Goal: Task Accomplishment & Management: Manage account settings

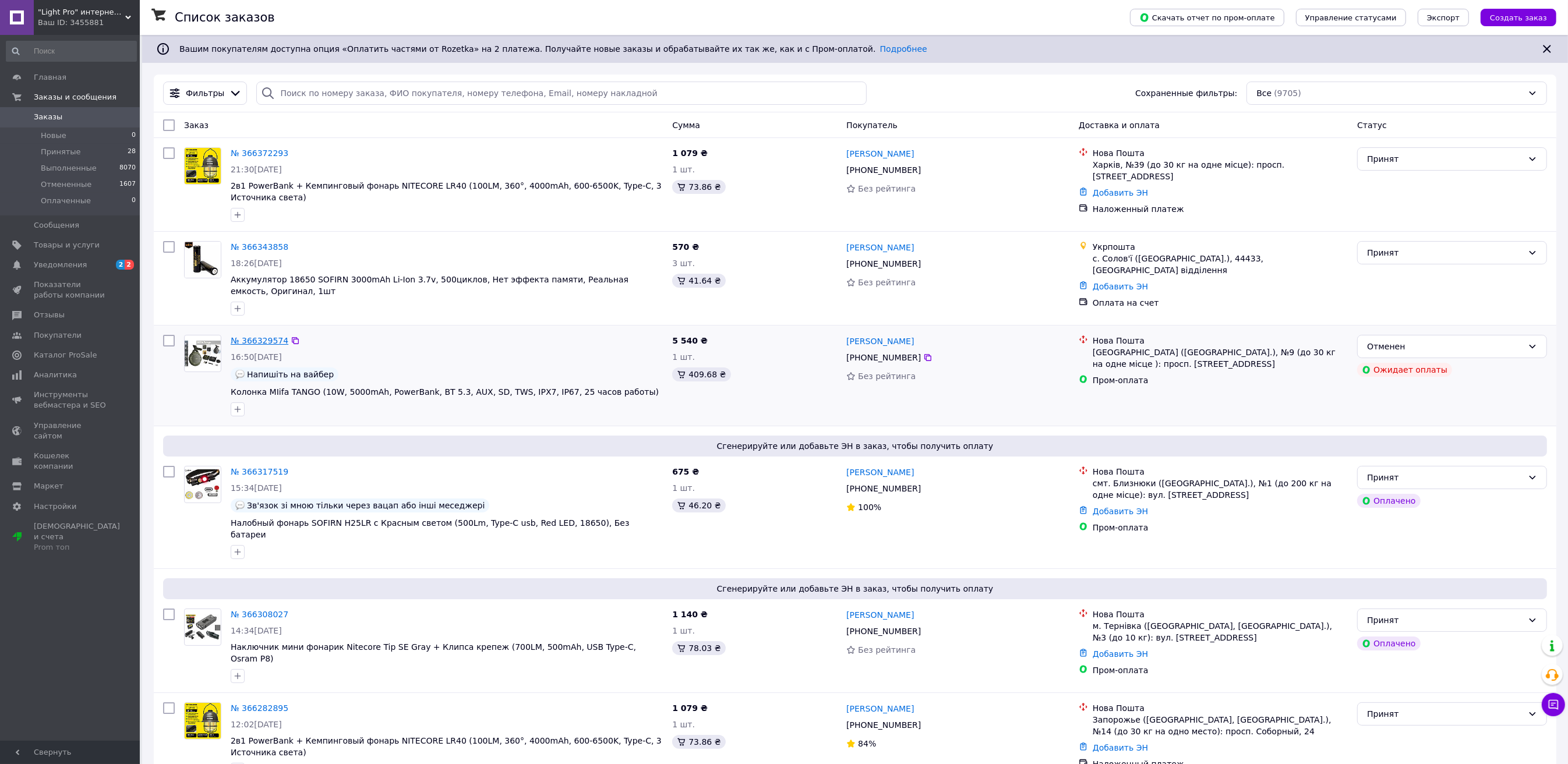
click at [261, 336] on link "№ 366329574" at bounding box center [259, 340] width 58 height 9
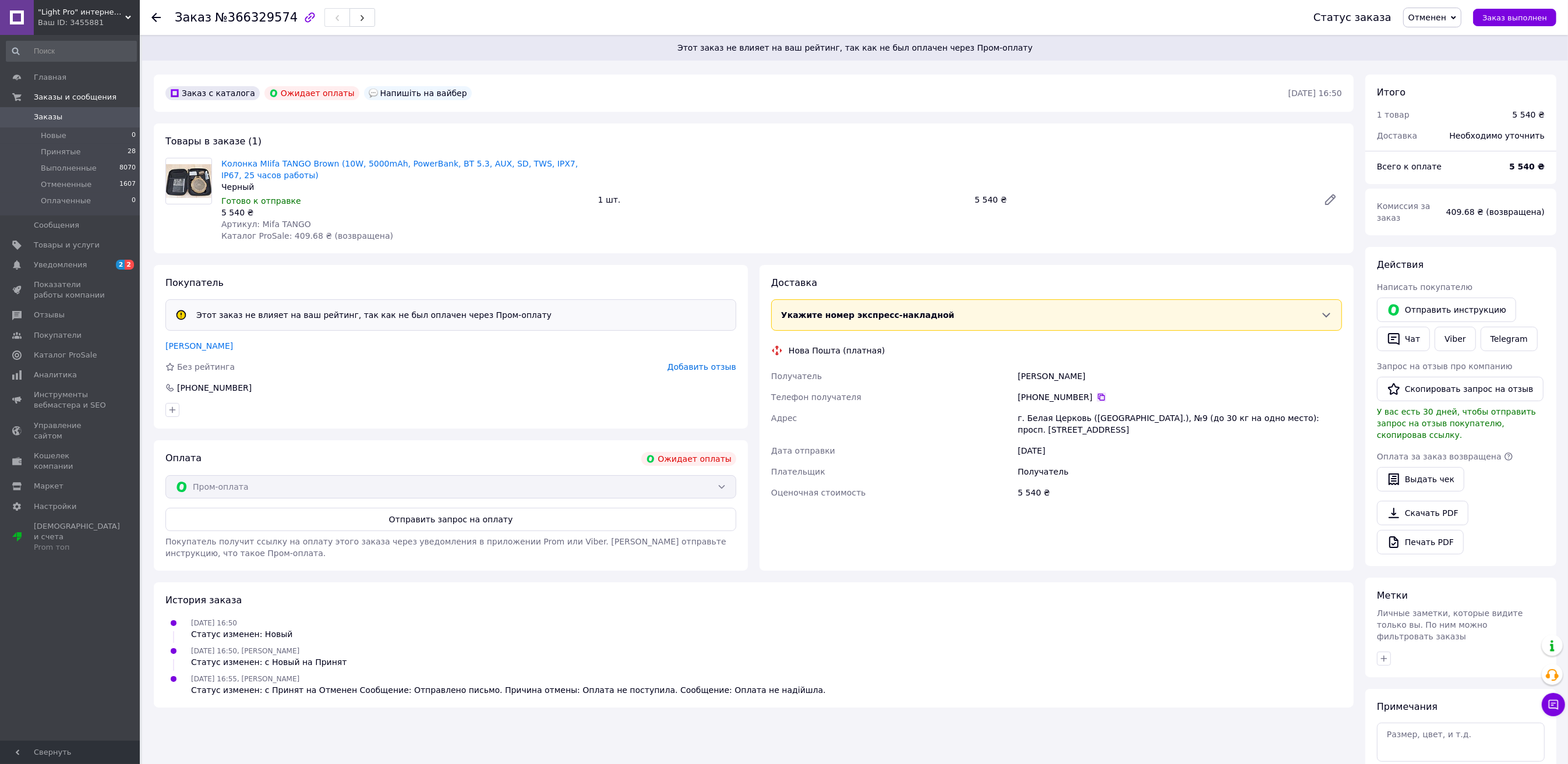
click at [1097, 395] on icon at bounding box center [1101, 397] width 9 height 9
drag, startPoint x: 1098, startPoint y: 376, endPoint x: 1050, endPoint y: 376, distance: 48.0
click at [1050, 376] on div "[PERSON_NAME]" at bounding box center [1180, 376] width 329 height 21
copy div "Світлана"
click at [61, 155] on span "Принятые" at bounding box center [61, 151] width 40 height 10
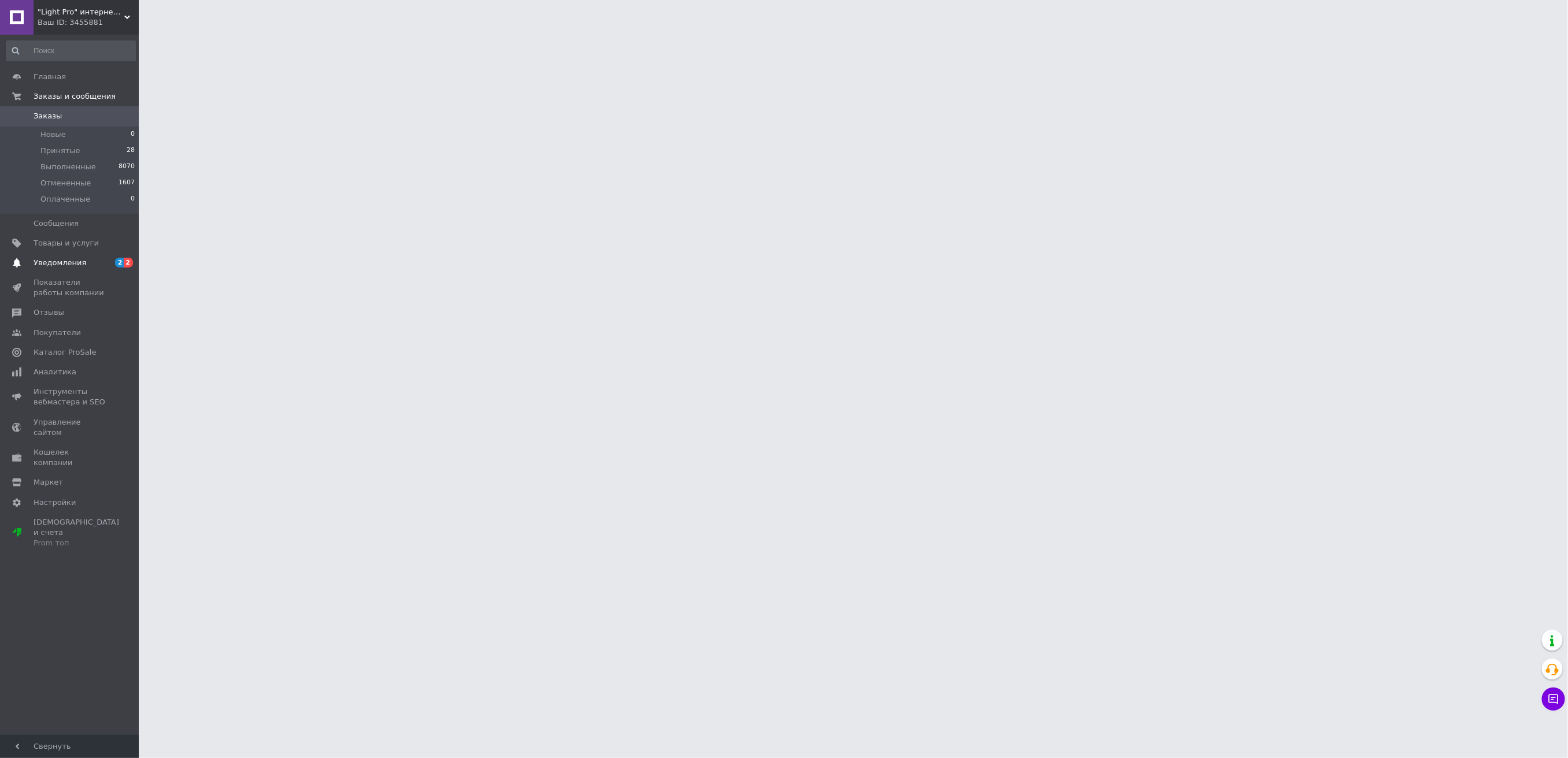
click at [72, 263] on span "Уведомления" at bounding box center [60, 263] width 52 height 10
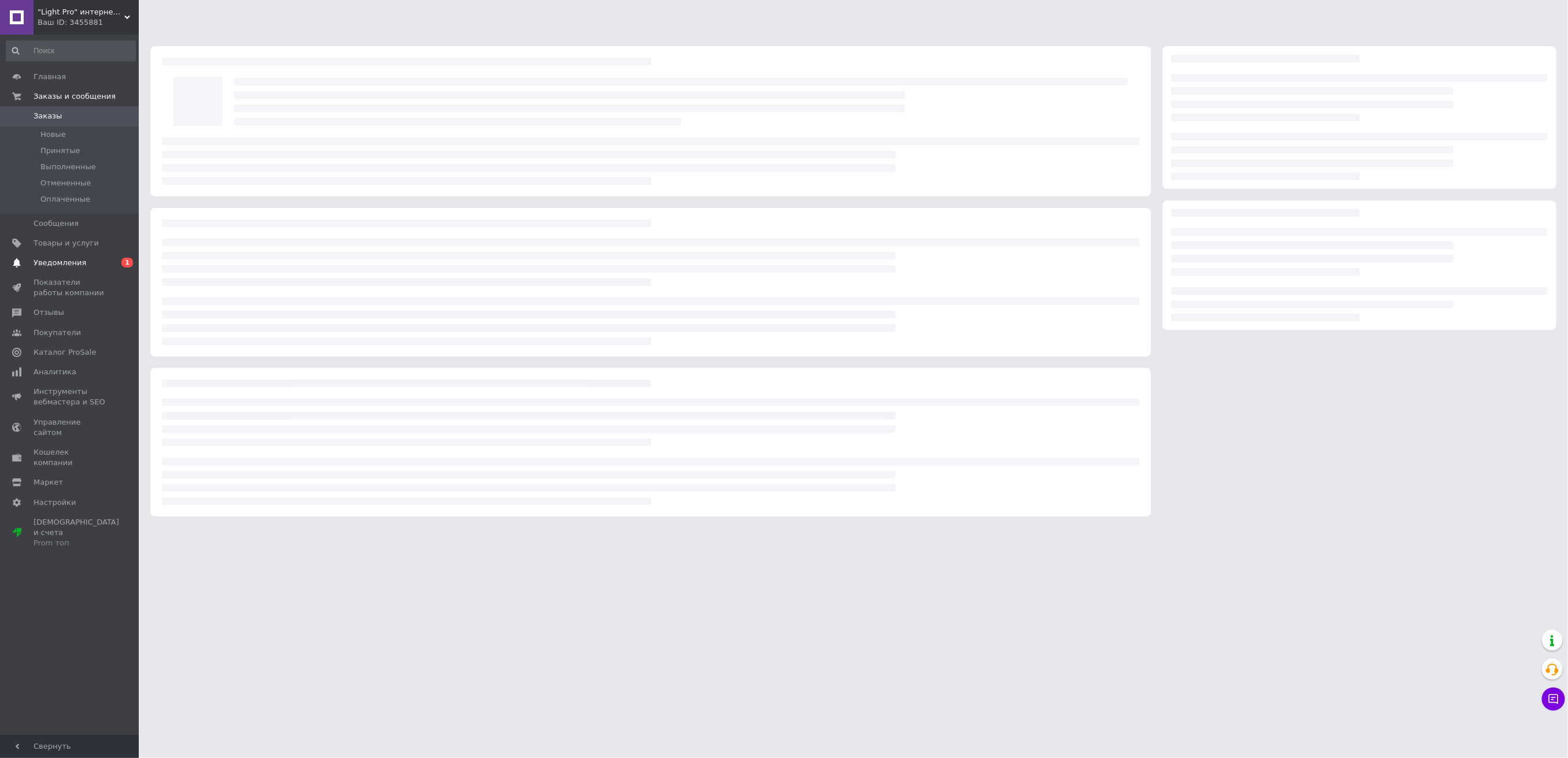
click at [63, 266] on span "Уведомления" at bounding box center [60, 263] width 52 height 10
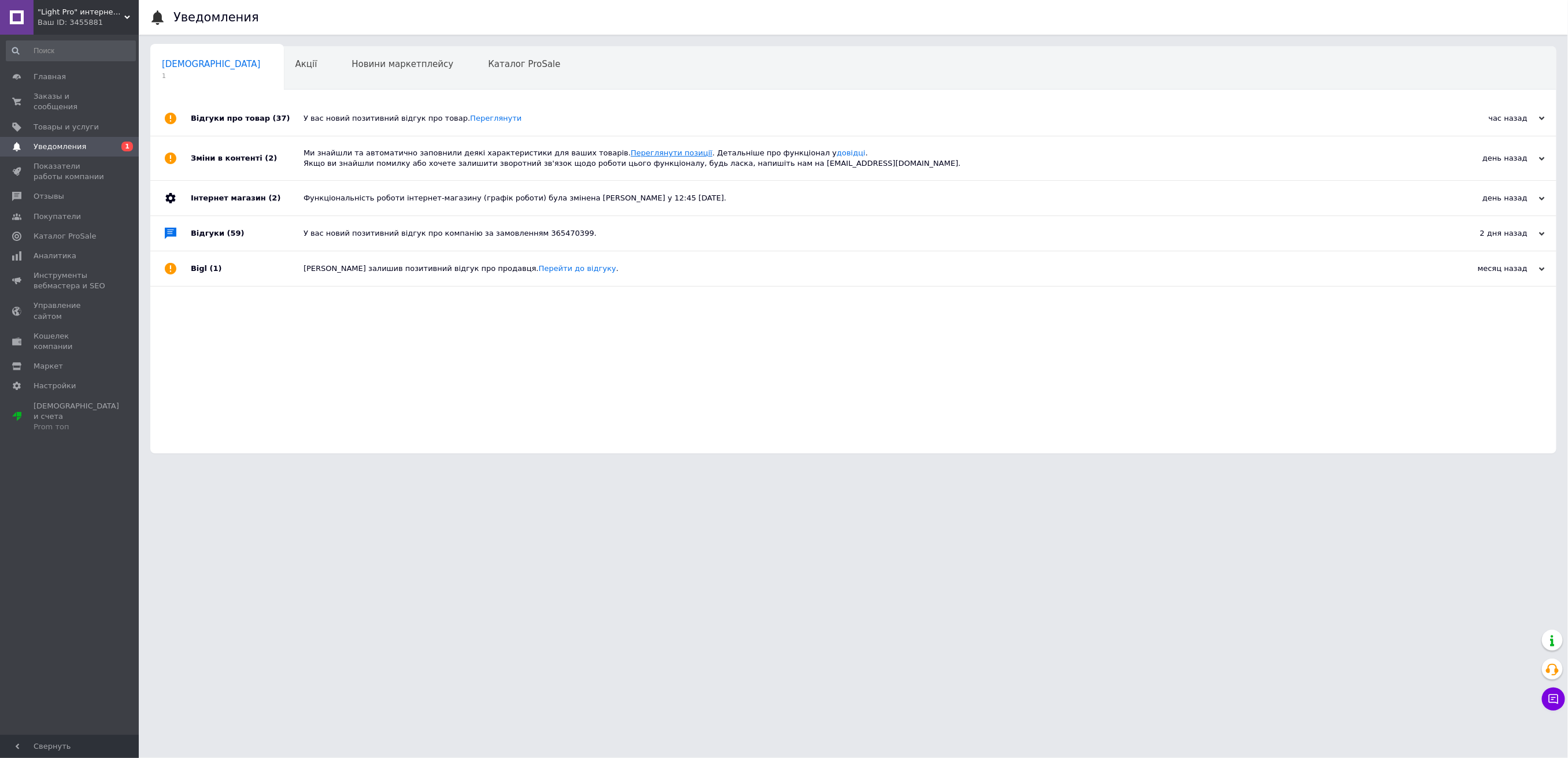
click at [640, 151] on link "Переглянути позиції" at bounding box center [671, 153] width 82 height 9
